Goal: Navigation & Orientation: Find specific page/section

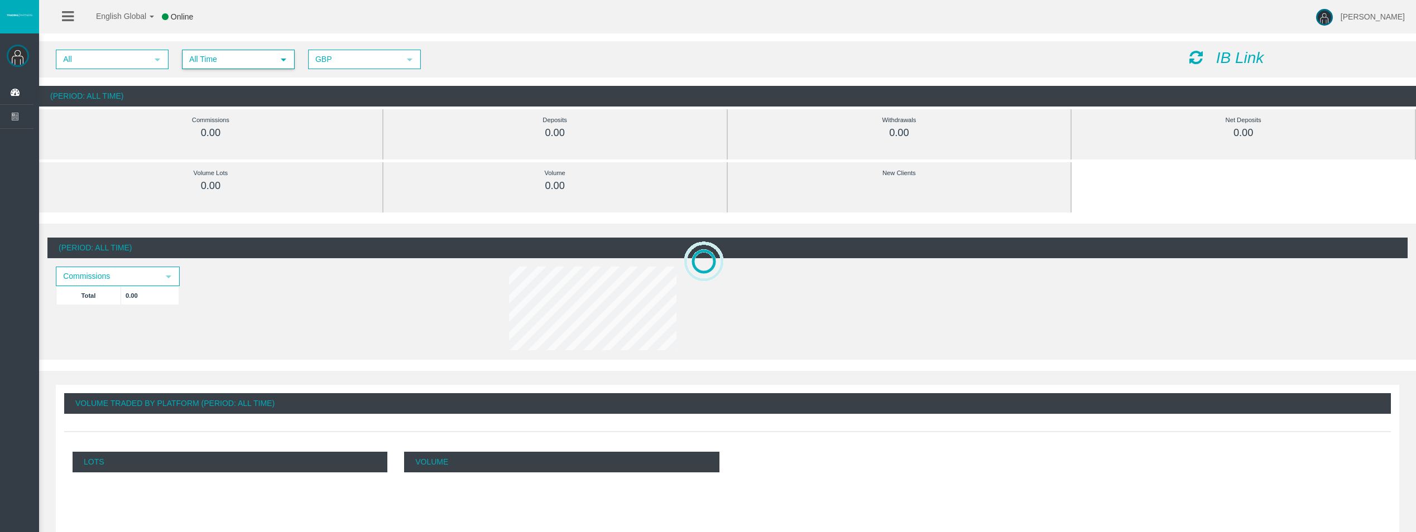
click at [267, 60] on span "All Time" at bounding box center [228, 59] width 90 height 17
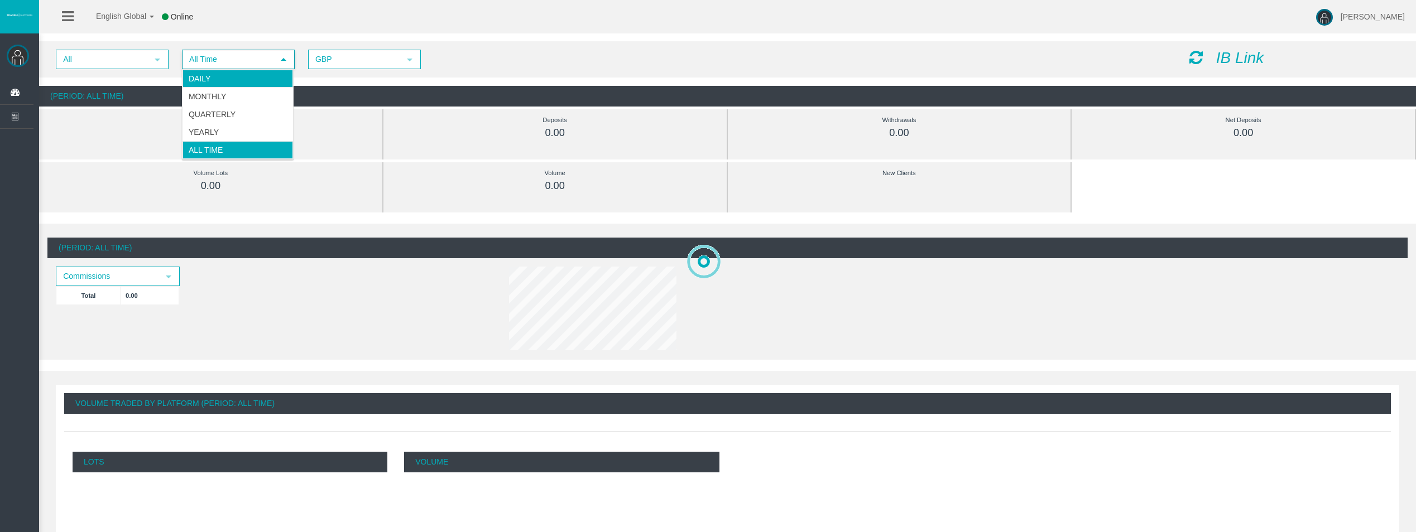
click at [248, 83] on li "Daily" at bounding box center [238, 79] width 111 height 18
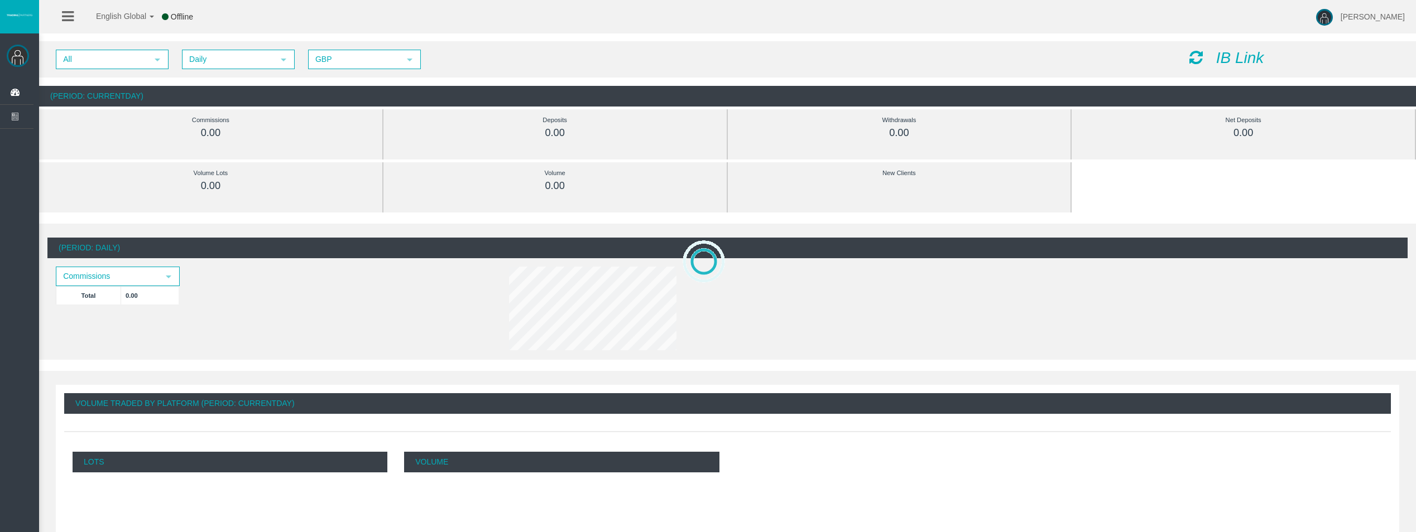
click at [1194, 54] on icon at bounding box center [1195, 58] width 13 height 16
click at [1199, 59] on icon at bounding box center [1195, 58] width 13 height 16
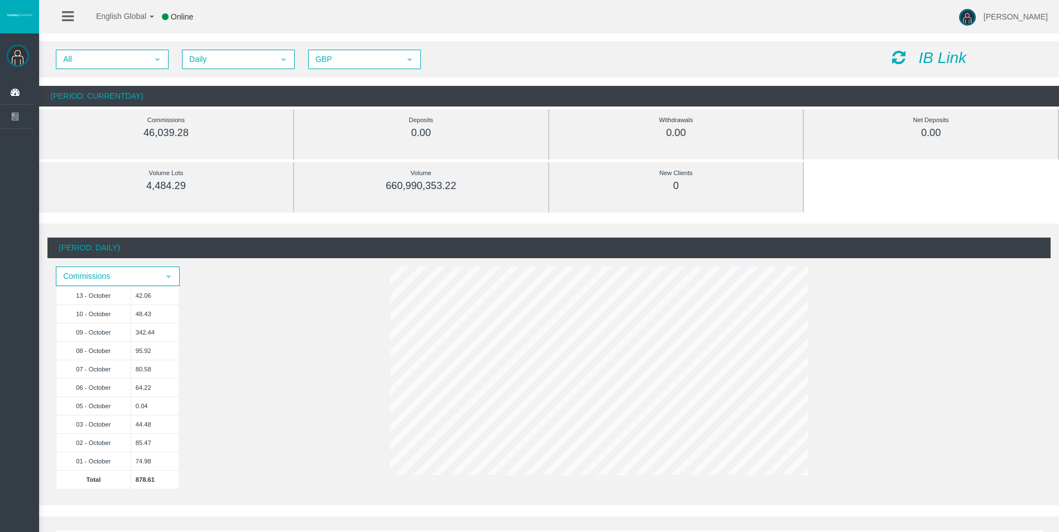
click at [61, 13] on li at bounding box center [67, 16] width 17 height 33
click at [66, 14] on icon at bounding box center [68, 16] width 12 height 14
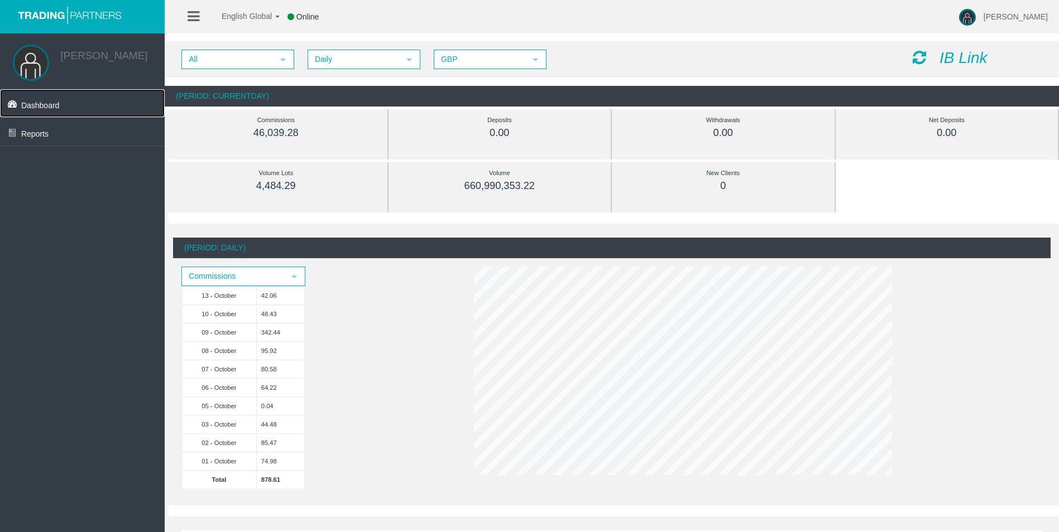
click at [62, 109] on link "Dashboard" at bounding box center [82, 103] width 165 height 28
click at [46, 105] on span "Dashboard" at bounding box center [40, 105] width 39 height 9
